Goal: Navigation & Orientation: Understand site structure

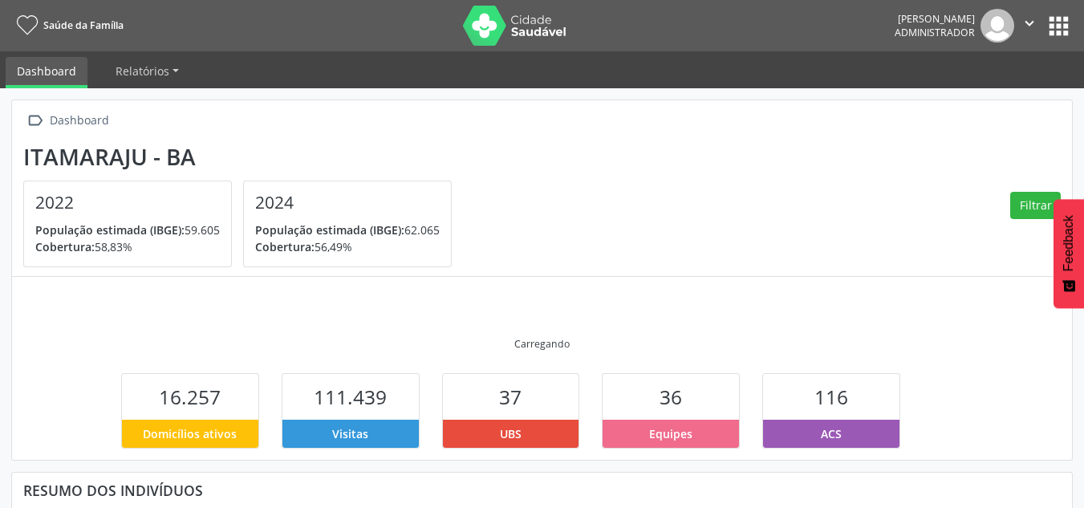
click at [1060, 22] on button "apps" at bounding box center [1058, 26] width 28 height 28
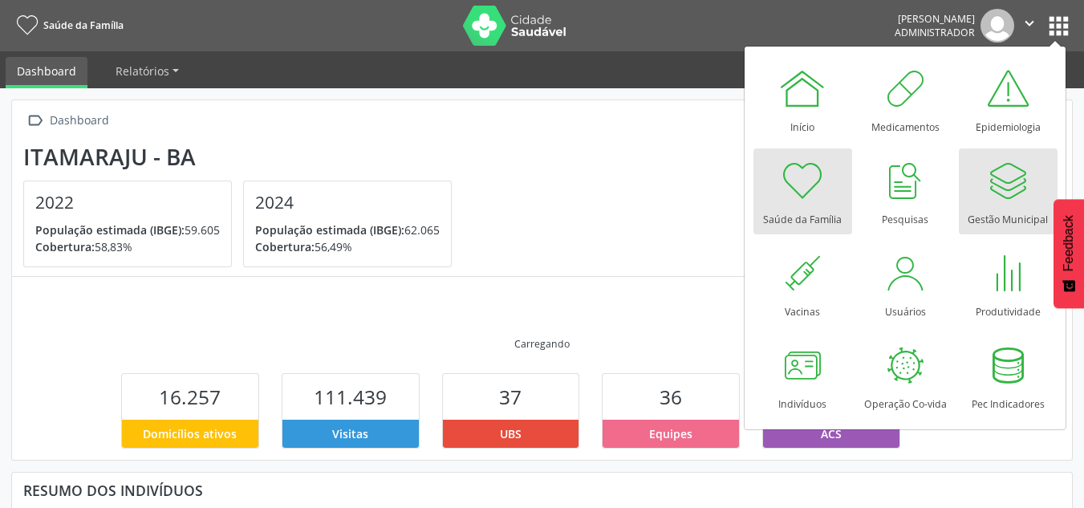
click at [989, 182] on div at bounding box center [1008, 180] width 48 height 48
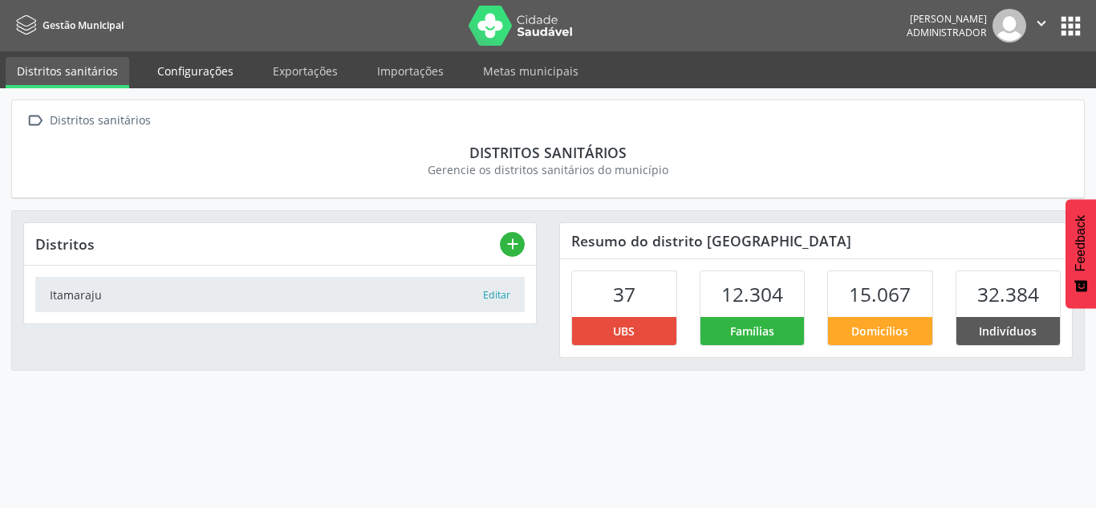
click at [215, 84] on li "Configurações" at bounding box center [195, 72] width 99 height 31
click at [204, 82] on link "Configurações" at bounding box center [195, 71] width 99 height 28
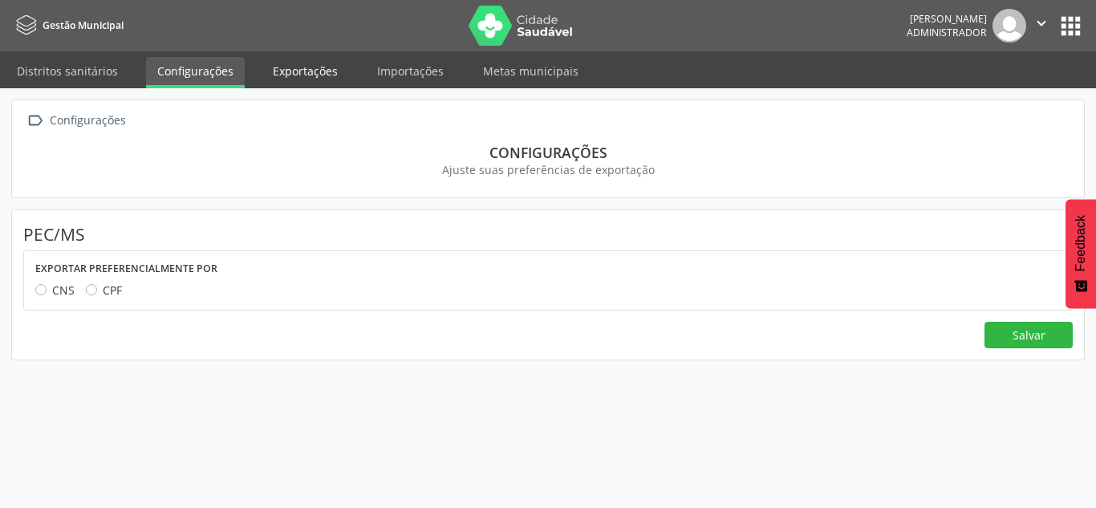
click at [292, 61] on link "Exportações" at bounding box center [305, 71] width 87 height 28
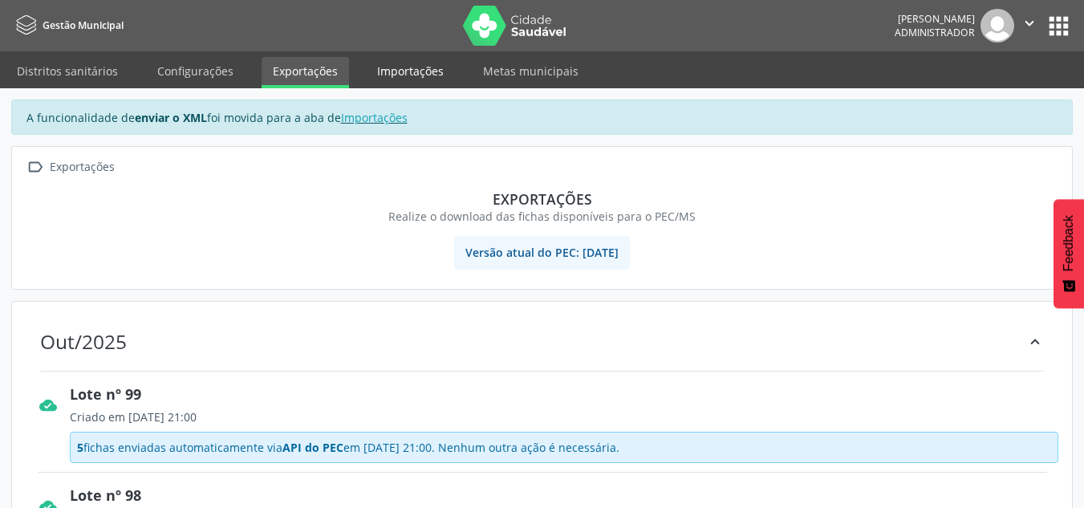
click at [382, 72] on link "Importações" at bounding box center [410, 71] width 89 height 28
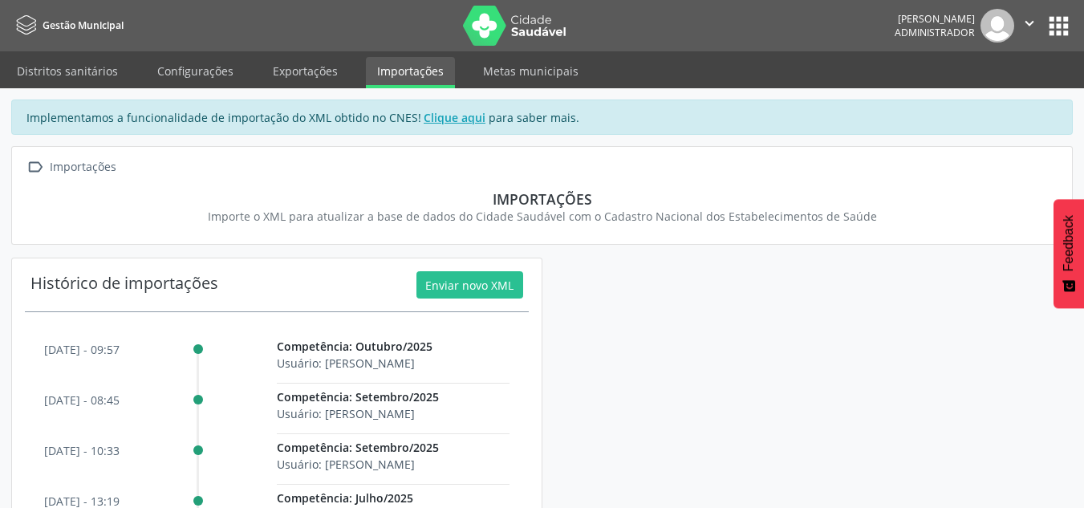
click at [1069, 12] on button "apps" at bounding box center [1058, 26] width 28 height 28
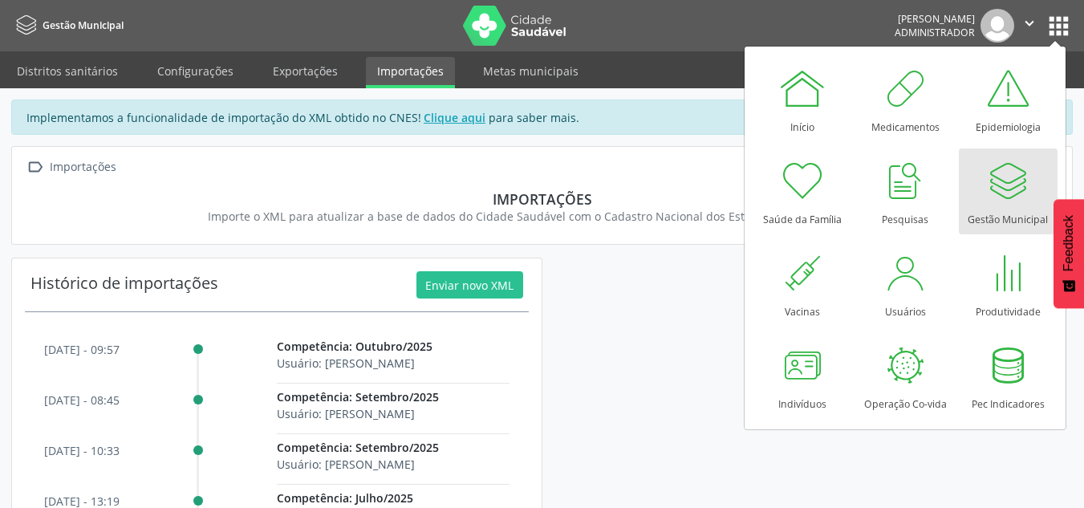
click at [507, 10] on img at bounding box center [515, 26] width 104 height 40
